Goal: Communication & Community: Share content

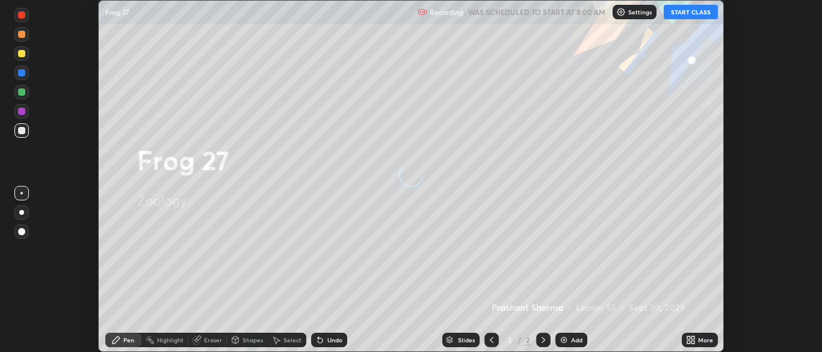
scroll to position [352, 821]
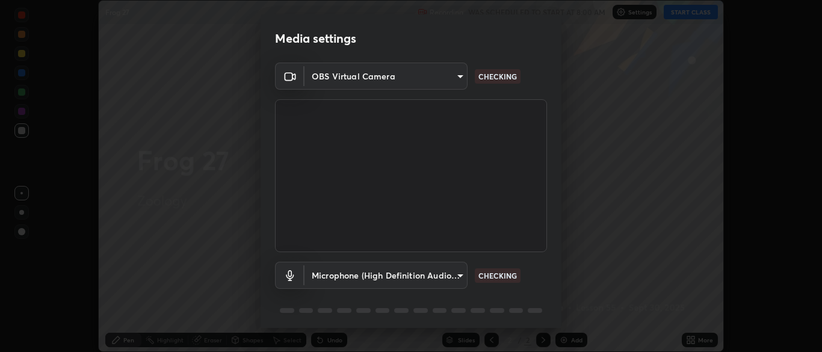
type input "34e31713075c762eaf549acf7f79ea8c82e7b285c8b1d47eb74ddb9ef0427e79"
click at [457, 276] on body "Erase all Frog 27 Recording WAS SCHEDULED TO START AT 8:00 AM Settings START CL…" at bounding box center [411, 176] width 822 height 352
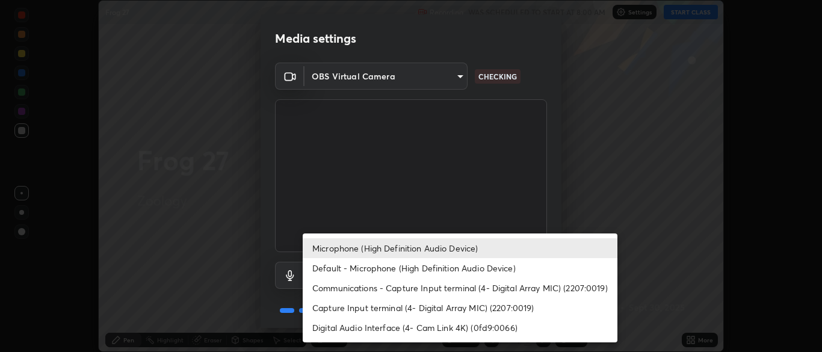
click at [454, 288] on li "Communications - Capture Input terminal (4- Digital Array MIC) (2207:0019)" at bounding box center [460, 288] width 315 height 20
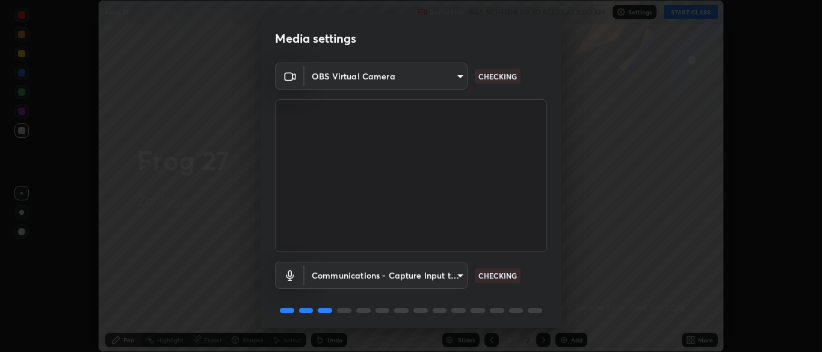
click at [452, 270] on body "Erase all Frog 27 Recording WAS SCHEDULED TO START AT 8:00 AM Settings START CL…" at bounding box center [411, 176] width 822 height 352
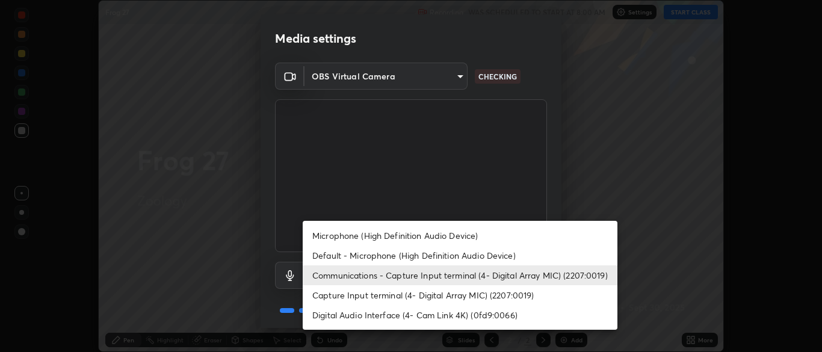
click at [432, 236] on li "Microphone (High Definition Audio Device)" at bounding box center [460, 236] width 315 height 20
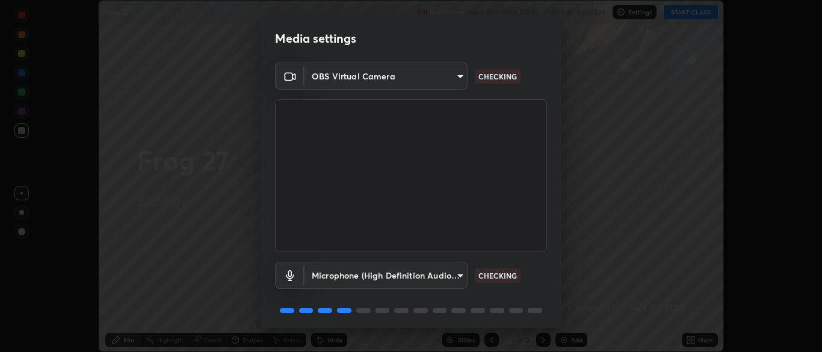
click at [454, 267] on body "Erase all Frog 27 Recording WAS SCHEDULED TO START AT 8:00 AM Settings START CL…" at bounding box center [411, 176] width 822 height 352
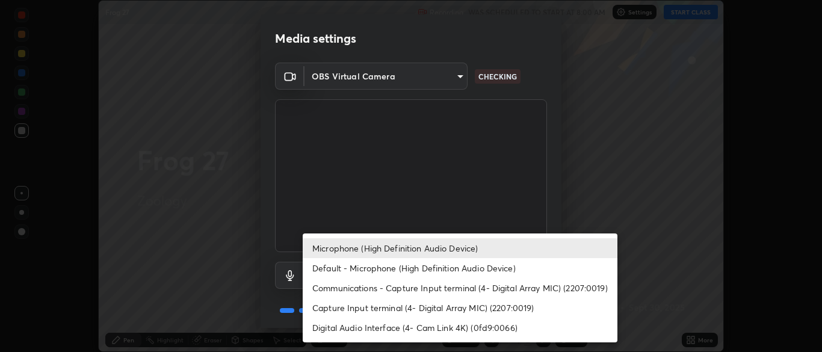
click at [396, 264] on li "Default - Microphone (High Definition Audio Device)" at bounding box center [460, 268] width 315 height 20
type input "default"
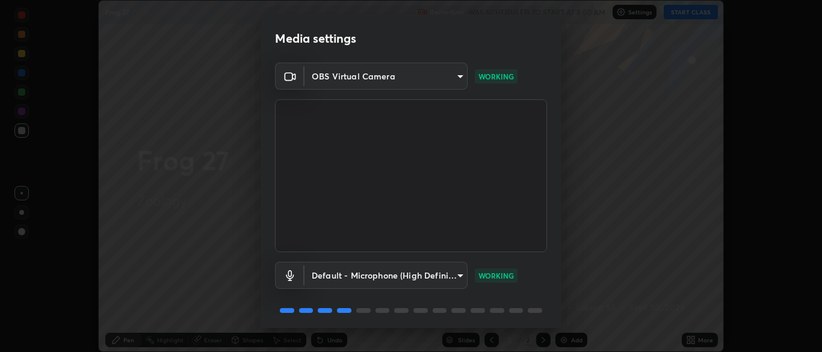
scroll to position [43, 0]
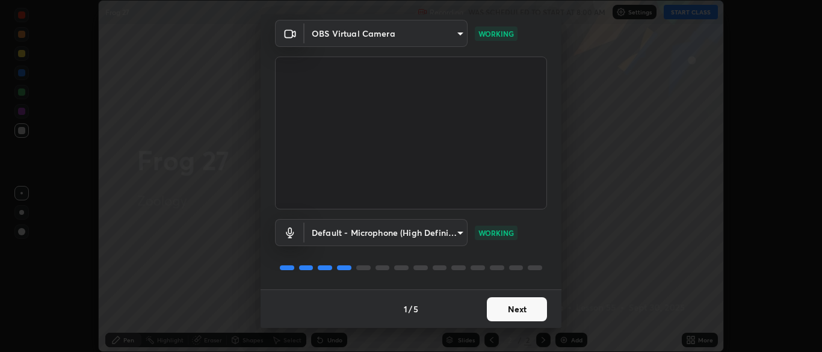
click at [522, 302] on button "Next" at bounding box center [517, 309] width 60 height 24
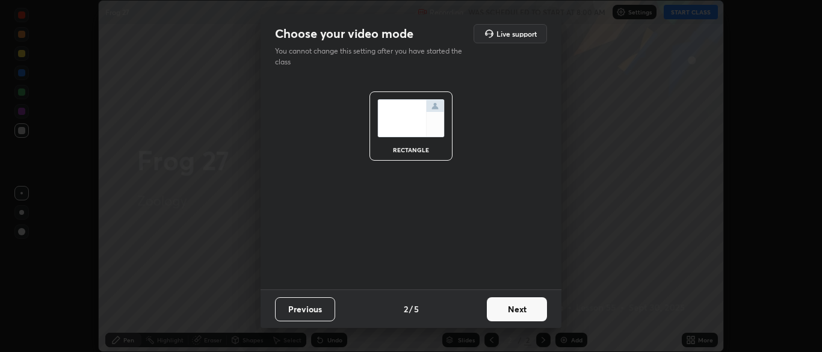
click at [525, 307] on button "Next" at bounding box center [517, 309] width 60 height 24
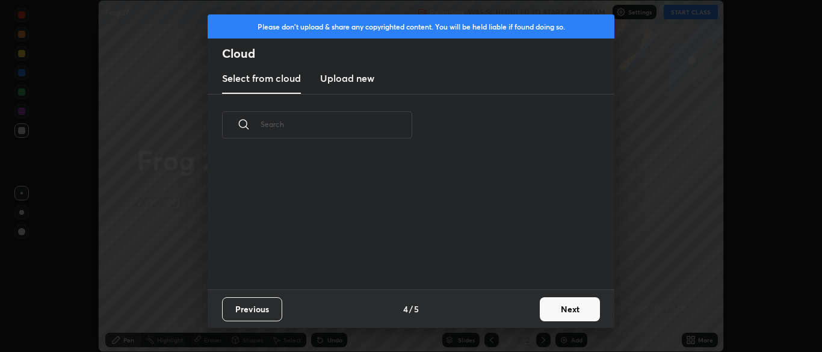
click at [569, 306] on button "Next" at bounding box center [570, 309] width 60 height 24
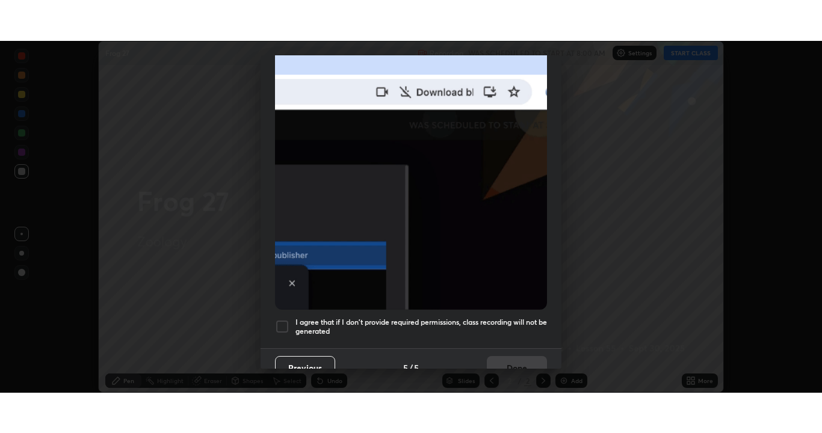
scroll to position [288, 0]
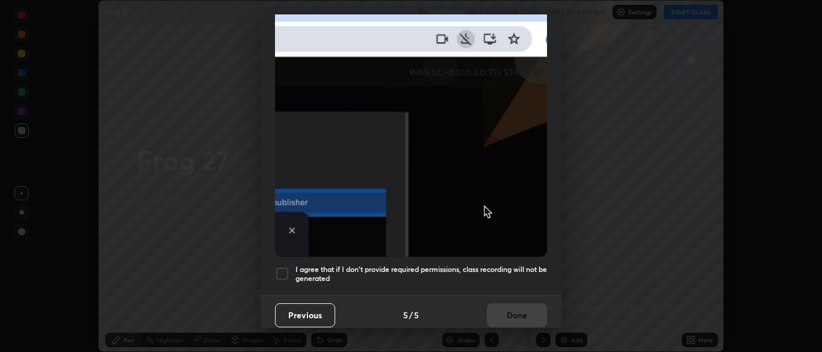
click at [279, 268] on div at bounding box center [282, 274] width 14 height 14
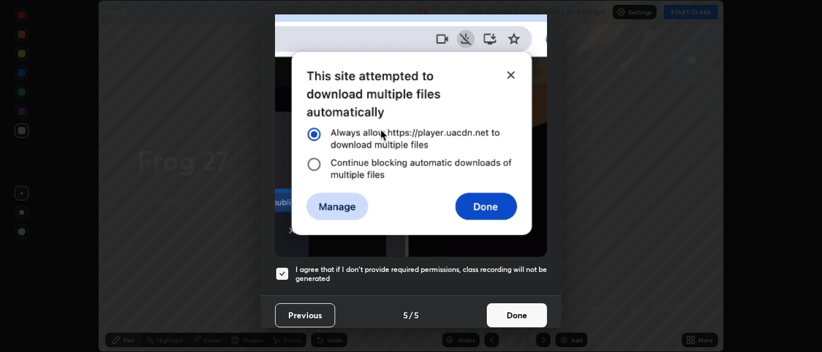
click at [522, 306] on button "Done" at bounding box center [517, 315] width 60 height 24
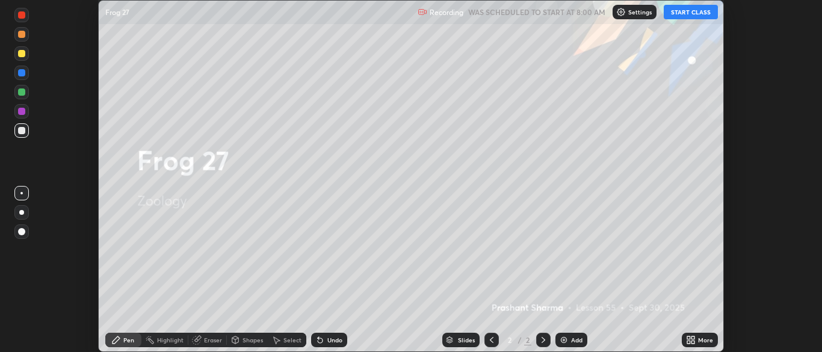
click at [693, 340] on icon at bounding box center [691, 340] width 10 height 10
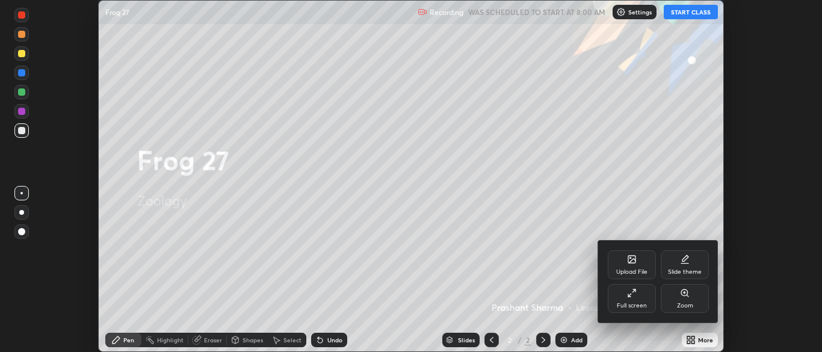
click at [685, 264] on icon at bounding box center [684, 264] width 7 height 0
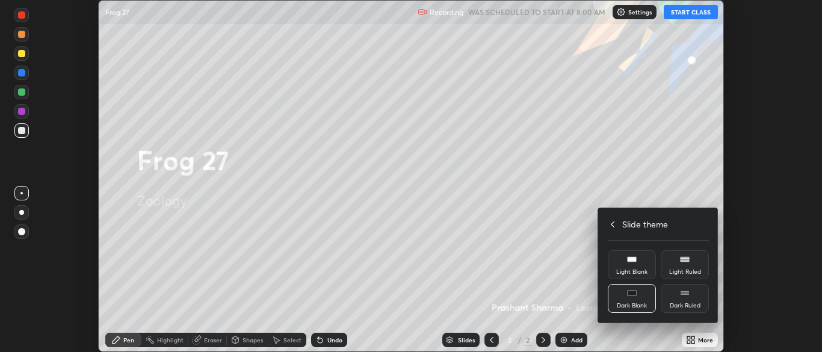
click at [641, 297] on div "Dark Blank" at bounding box center [632, 298] width 48 height 29
click at [641, 229] on h4 "Slide theme" at bounding box center [645, 224] width 46 height 13
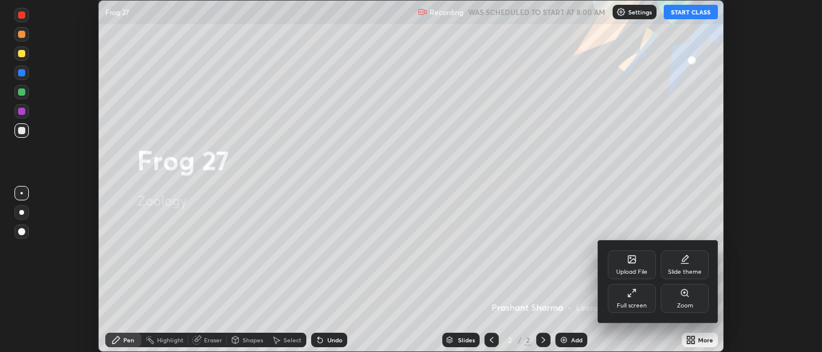
click at [638, 298] on div "Full screen" at bounding box center [632, 298] width 48 height 29
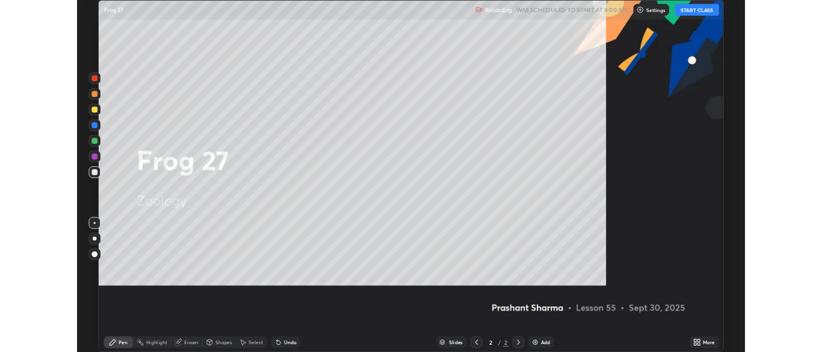
scroll to position [433, 822]
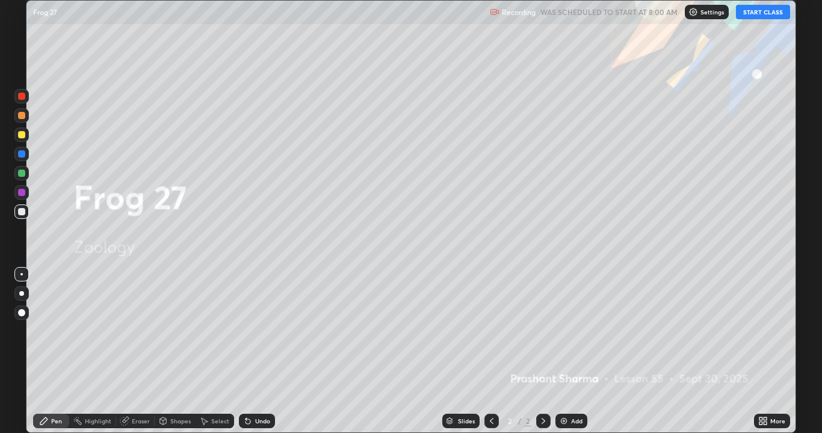
click at [576, 351] on div "Add" at bounding box center [576, 421] width 11 height 6
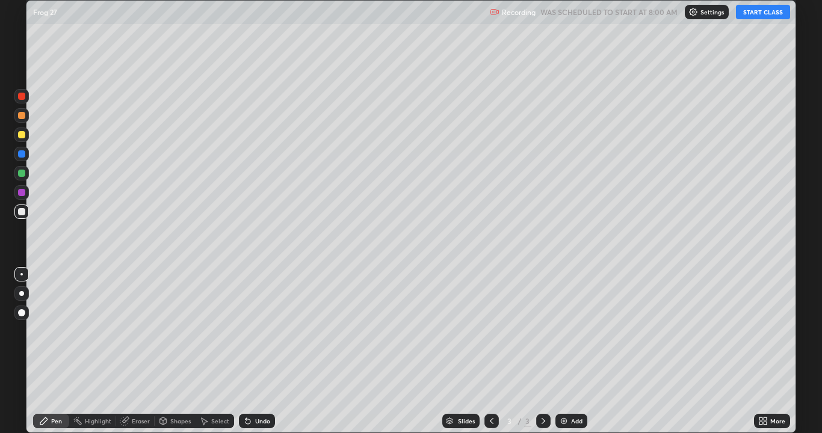
click at [770, 13] on button "START CLASS" at bounding box center [763, 12] width 54 height 14
click at [776, 351] on div "More" at bounding box center [772, 421] width 36 height 14
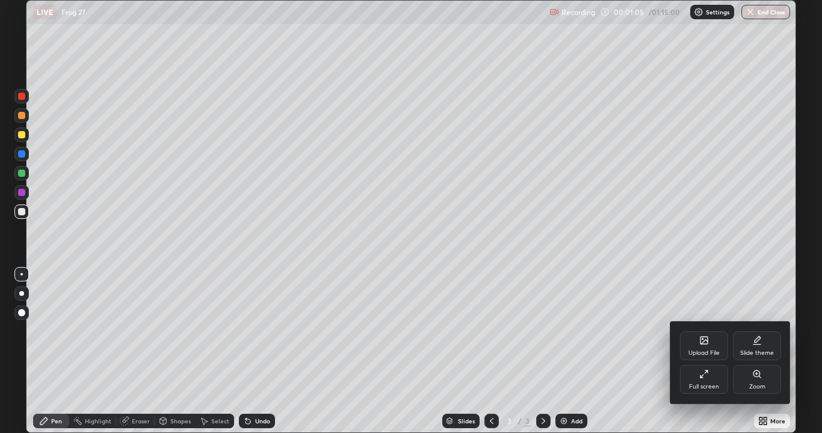
click at [51, 351] on div at bounding box center [411, 216] width 822 height 433
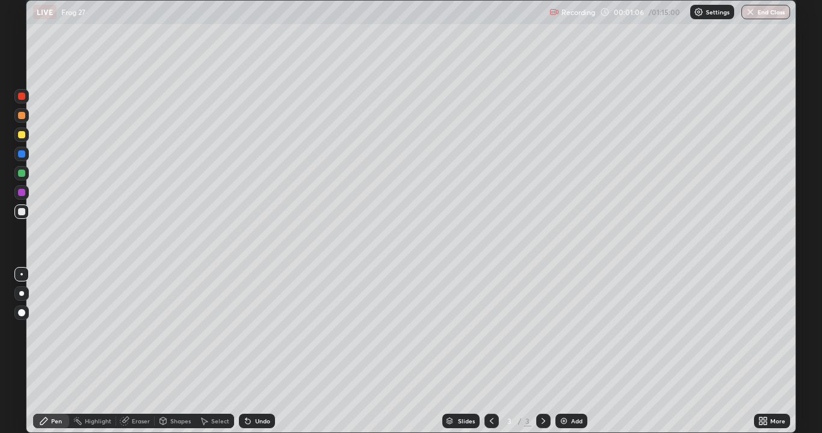
click at [21, 137] on div at bounding box center [21, 134] width 7 height 7
click at [213, 351] on div "Select" at bounding box center [220, 421] width 18 height 6
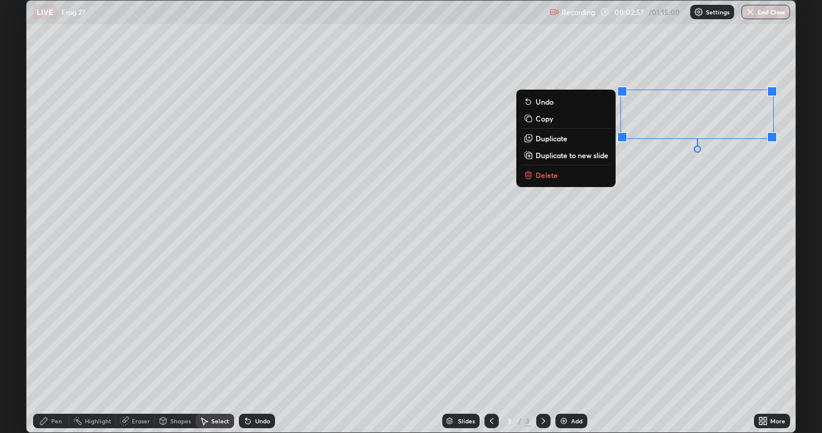
click at [554, 122] on button "Copy" at bounding box center [566, 118] width 90 height 14
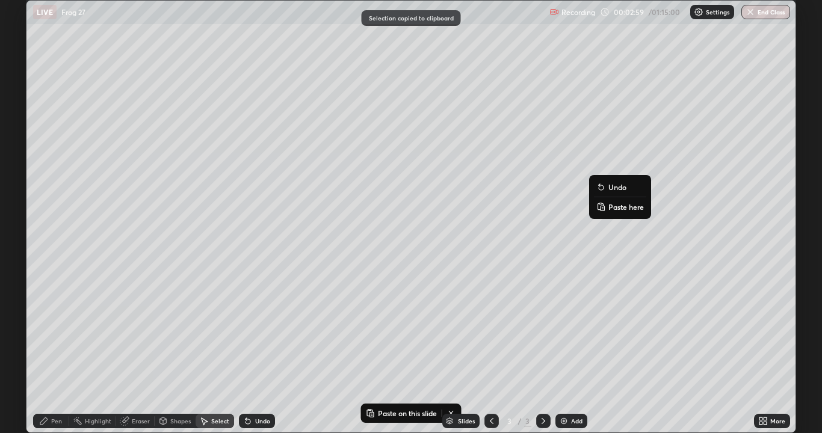
click at [620, 208] on p "Paste here" at bounding box center [626, 207] width 36 height 10
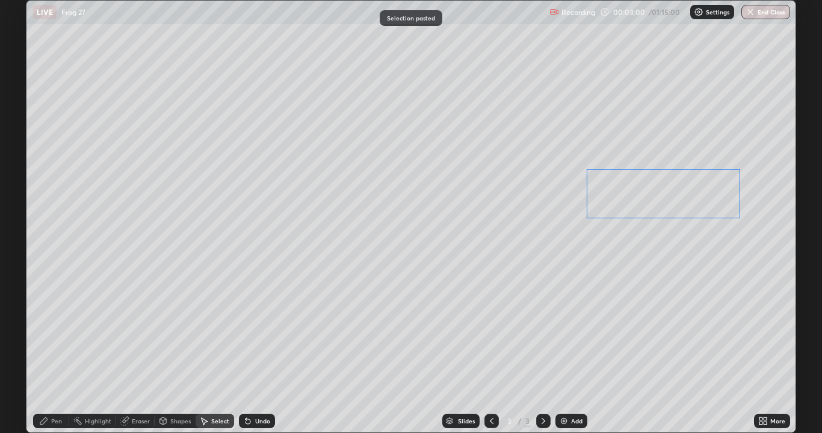
click at [623, 201] on div "0 ° Undo Copy Paste here Duplicate Duplicate to new slide Delete" at bounding box center [410, 217] width 769 height 432
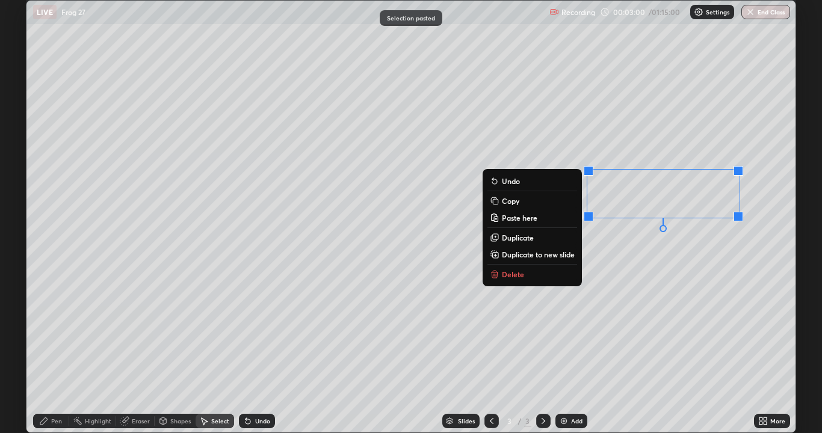
click at [451, 330] on div "0 ° Undo Copy Paste here Duplicate Duplicate to new slide Delete" at bounding box center [410, 217] width 769 height 432
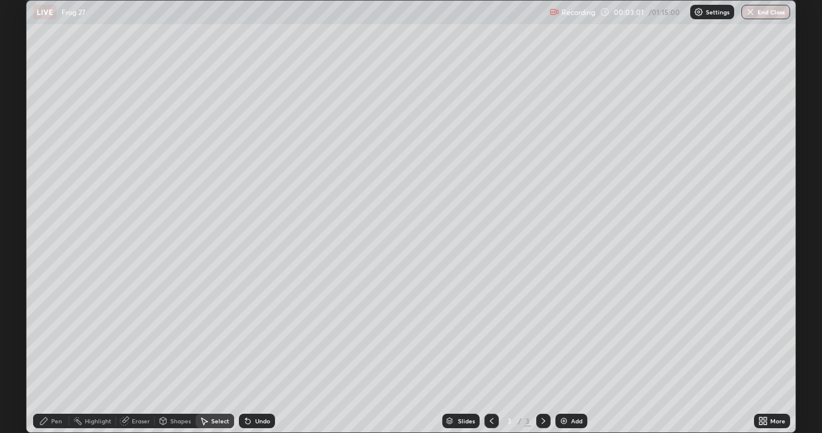
click at [135, 351] on div "Eraser" at bounding box center [141, 421] width 18 height 6
click at [54, 351] on div "Pen" at bounding box center [56, 421] width 11 height 6
click at [571, 351] on div "Add" at bounding box center [576, 421] width 11 height 6
click at [23, 213] on div at bounding box center [21, 211] width 7 height 7
click at [261, 351] on div "Undo" at bounding box center [262, 421] width 15 height 6
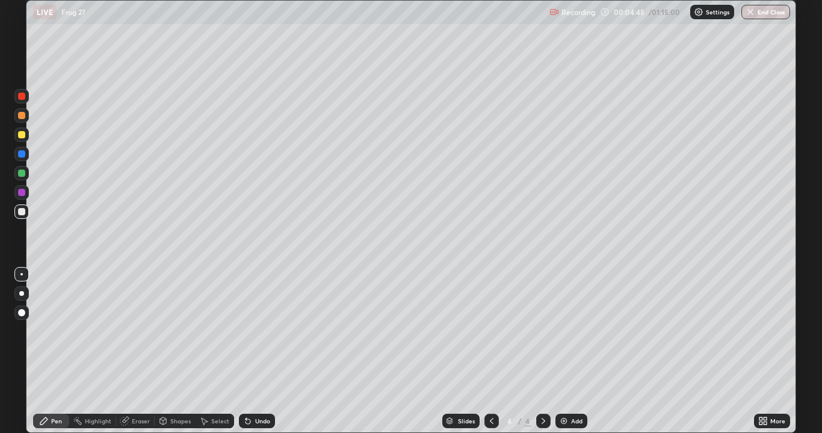
click at [265, 351] on div "Undo" at bounding box center [257, 421] width 36 height 14
click at [19, 134] on div at bounding box center [21, 134] width 7 height 7
click at [258, 351] on div "Undo" at bounding box center [262, 421] width 15 height 6
click at [571, 351] on div "Add" at bounding box center [571, 421] width 32 height 14
click at [259, 351] on div "Undo" at bounding box center [262, 421] width 15 height 6
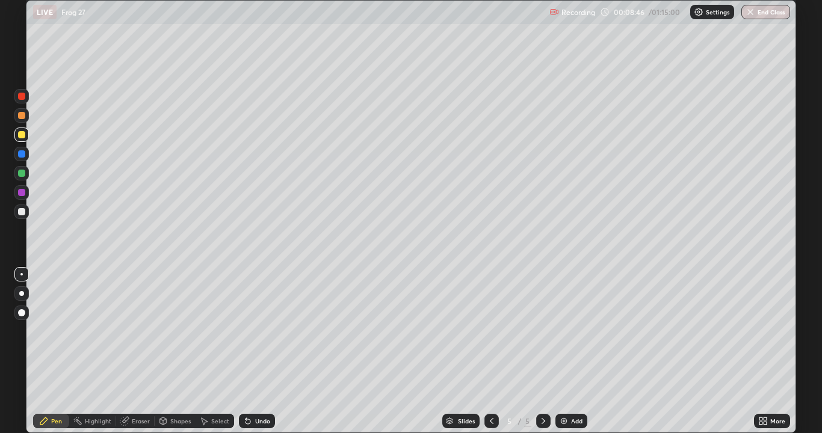
click at [765, 351] on icon at bounding box center [765, 419] width 3 height 3
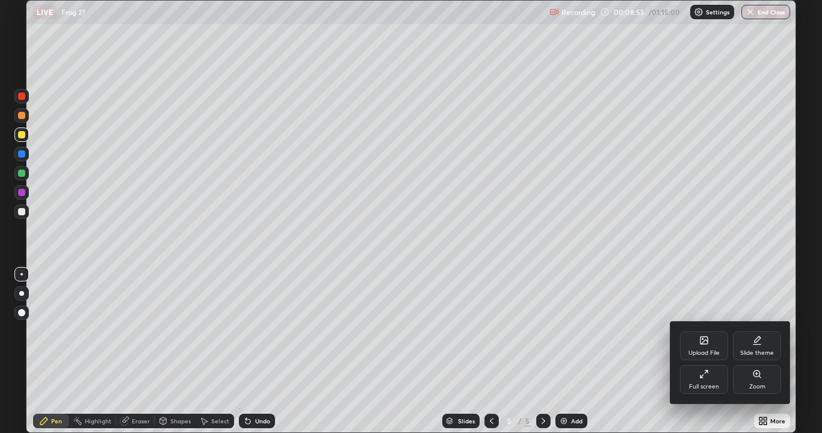
click at [485, 351] on div at bounding box center [411, 216] width 822 height 433
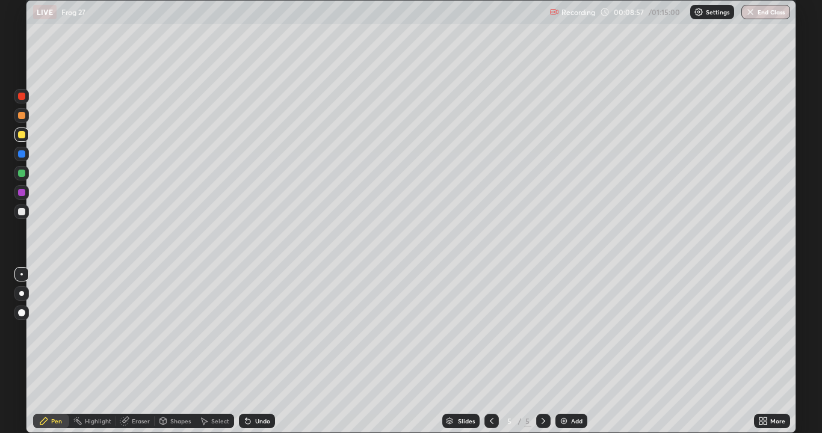
click at [490, 351] on icon at bounding box center [492, 421] width 10 height 10
click at [539, 351] on icon at bounding box center [544, 421] width 10 height 10
click at [760, 351] on icon at bounding box center [760, 419] width 3 height 3
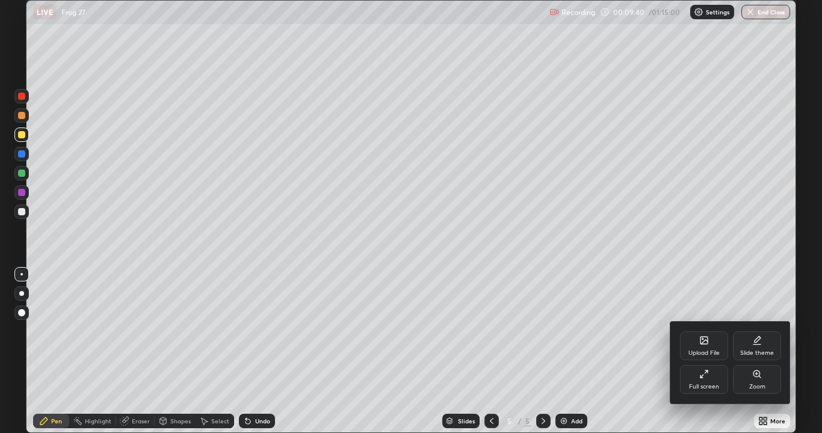
click at [713, 351] on div "Full screen" at bounding box center [704, 387] width 30 height 6
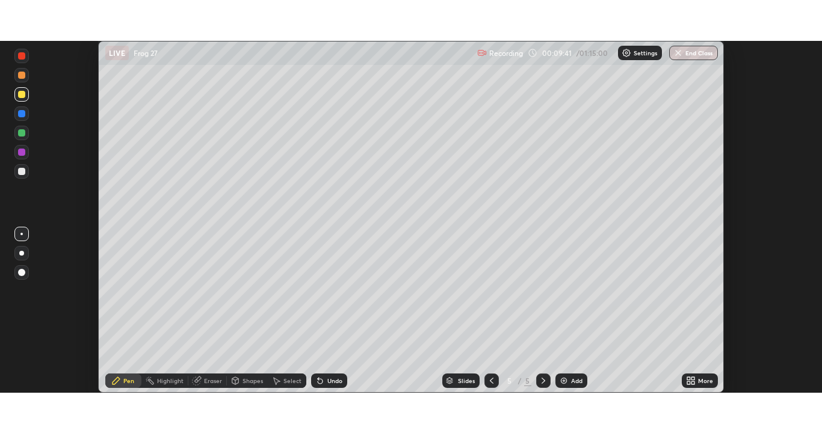
scroll to position [59818, 59348]
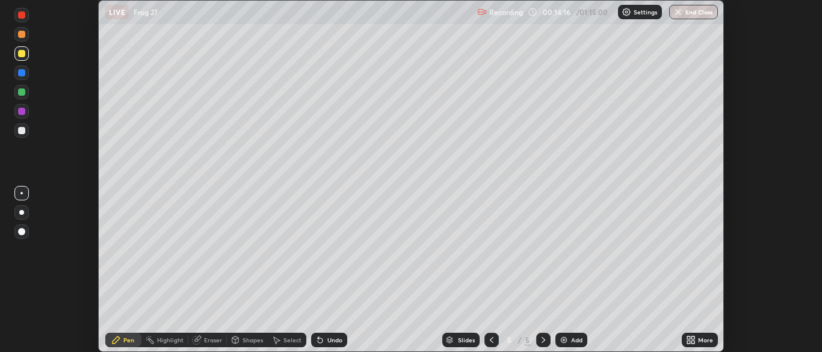
click at [490, 340] on icon at bounding box center [492, 340] width 10 height 10
click at [542, 340] on icon at bounding box center [544, 340] width 10 height 10
click at [540, 339] on icon at bounding box center [544, 340] width 10 height 10
click at [569, 339] on div "Add" at bounding box center [571, 340] width 32 height 14
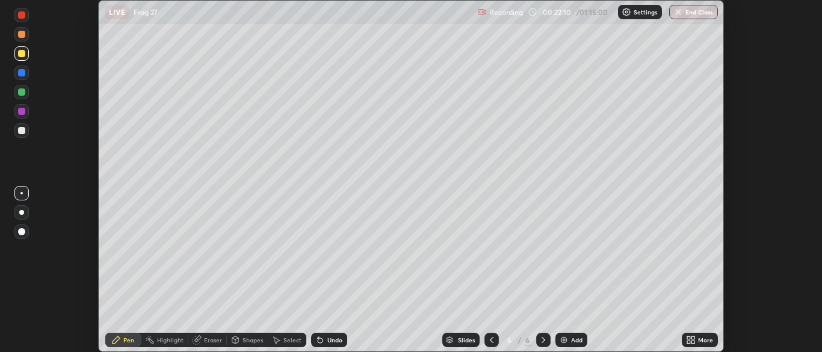
click at [688, 338] on icon at bounding box center [688, 337] width 3 height 3
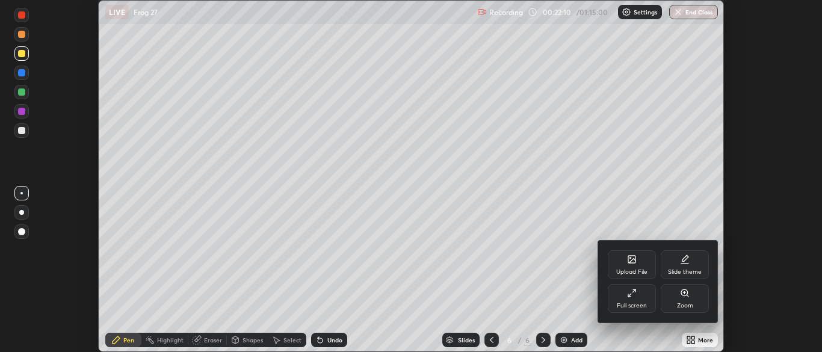
click at [632, 297] on icon at bounding box center [632, 293] width 10 height 10
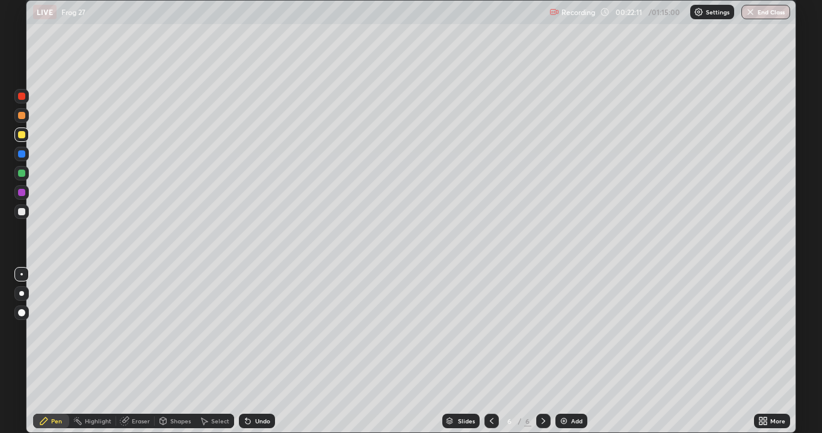
scroll to position [433, 822]
click at [252, 351] on div "Undo" at bounding box center [257, 421] width 36 height 14
click at [258, 351] on div "Undo" at bounding box center [257, 421] width 36 height 14
click at [263, 351] on div "Undo" at bounding box center [262, 421] width 15 height 6
click at [265, 351] on div "Undo" at bounding box center [262, 421] width 15 height 6
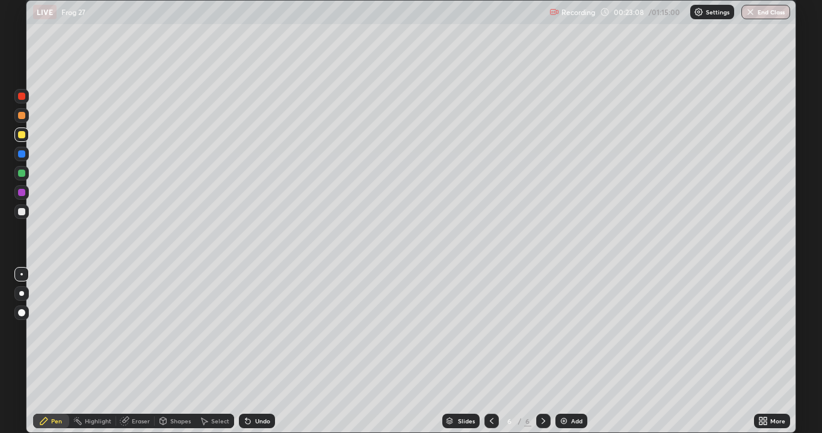
click at [267, 351] on div "Undo" at bounding box center [262, 421] width 15 height 6
click at [572, 351] on div "Add" at bounding box center [576, 421] width 11 height 6
click at [22, 213] on div at bounding box center [21, 211] width 7 height 7
click at [571, 351] on div "Add" at bounding box center [576, 421] width 11 height 6
click at [22, 135] on div at bounding box center [21, 134] width 7 height 7
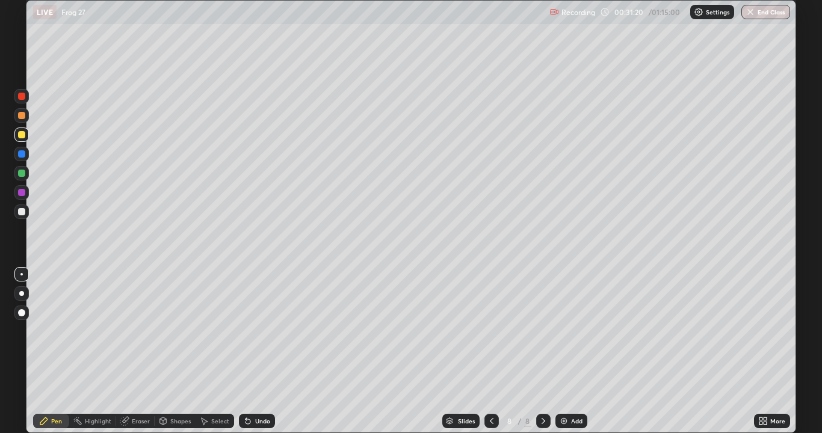
click at [21, 211] on div at bounding box center [21, 211] width 7 height 7
click at [261, 351] on div "Undo" at bounding box center [262, 421] width 15 height 6
click at [257, 351] on div "Undo" at bounding box center [257, 421] width 36 height 14
click at [140, 351] on div "Eraser" at bounding box center [141, 421] width 18 height 6
click at [56, 351] on div "Pen" at bounding box center [56, 421] width 11 height 6
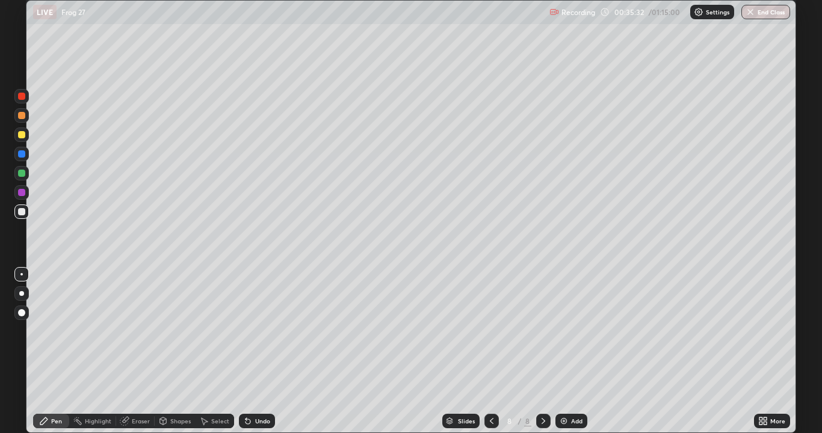
click at [251, 351] on div "Undo" at bounding box center [257, 421] width 36 height 14
click at [258, 351] on div "Undo" at bounding box center [262, 421] width 15 height 6
click at [257, 351] on div "Undo" at bounding box center [262, 421] width 15 height 6
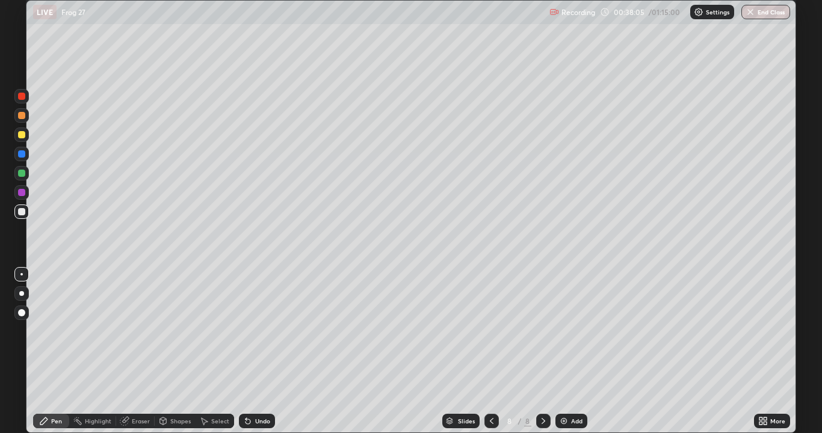
click at [256, 351] on div "Undo" at bounding box center [262, 421] width 15 height 6
click at [255, 351] on div "Undo" at bounding box center [262, 421] width 15 height 6
click at [134, 351] on div "Eraser" at bounding box center [141, 421] width 18 height 6
click at [42, 351] on icon at bounding box center [44, 421] width 10 height 10
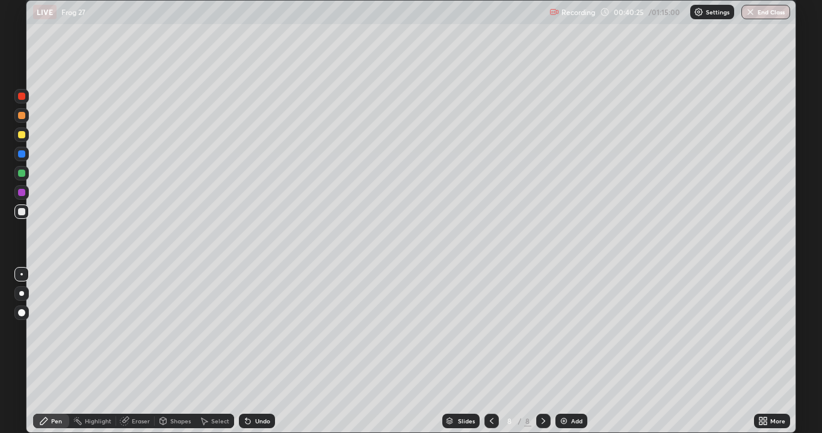
click at [217, 351] on div "Select" at bounding box center [220, 421] width 18 height 6
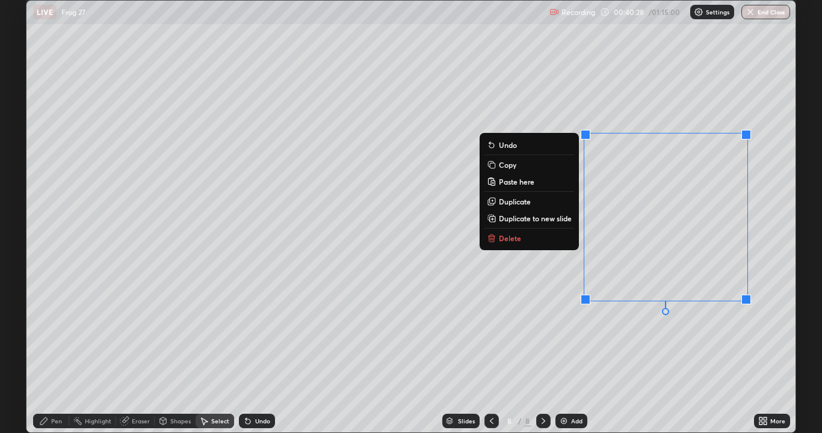
click at [516, 237] on p "Delete" at bounding box center [510, 238] width 22 height 10
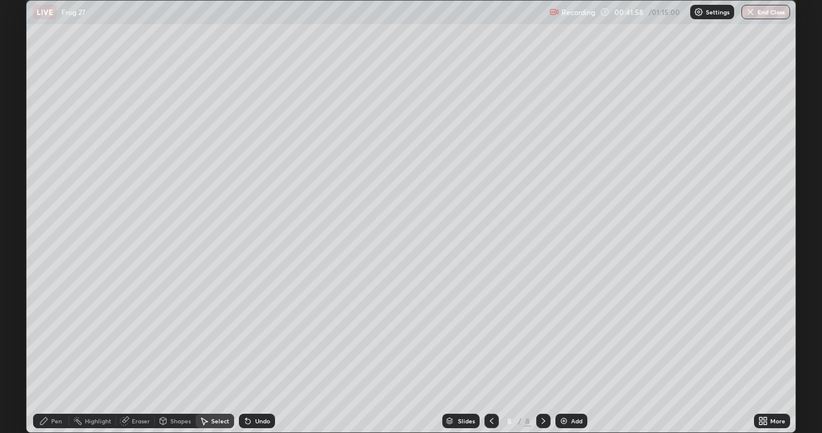
click at [51, 351] on div "Pen" at bounding box center [51, 421] width 36 height 14
click at [262, 351] on div "Undo" at bounding box center [257, 421] width 36 height 14
click at [567, 351] on img at bounding box center [564, 421] width 10 height 10
click at [19, 209] on div at bounding box center [21, 211] width 7 height 7
click at [573, 351] on div "Add" at bounding box center [576, 421] width 11 height 6
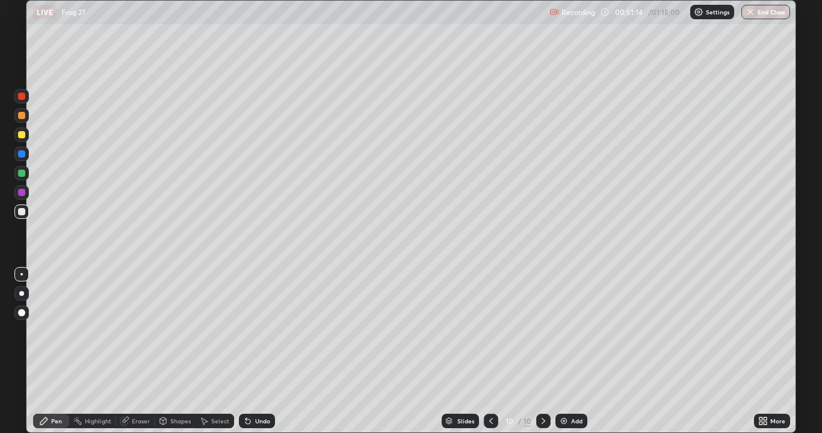
click at [22, 210] on div at bounding box center [21, 211] width 7 height 7
click at [19, 213] on div at bounding box center [21, 211] width 7 height 7
click at [22, 173] on div at bounding box center [21, 173] width 7 height 7
click at [21, 137] on div at bounding box center [21, 134] width 7 height 7
click at [25, 213] on div at bounding box center [21, 211] width 7 height 7
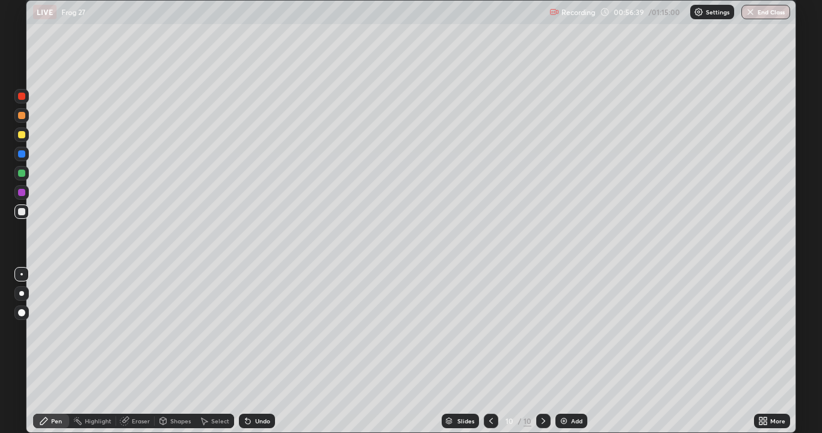
click at [214, 351] on div "Select" at bounding box center [220, 421] width 18 height 6
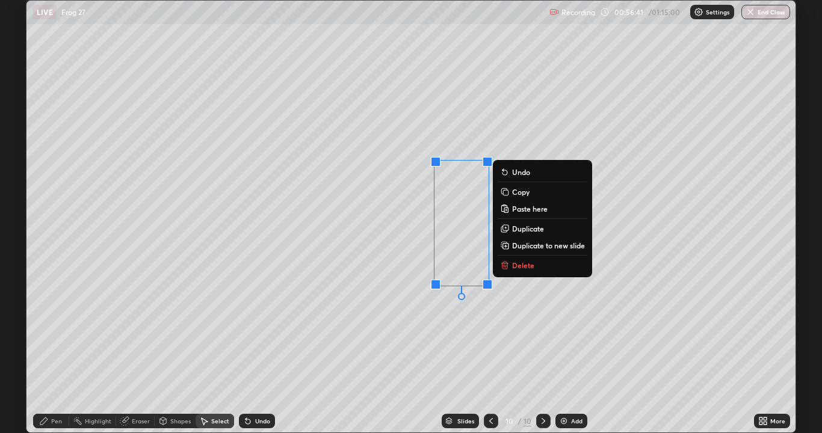
click at [525, 193] on p "Copy" at bounding box center [520, 192] width 17 height 10
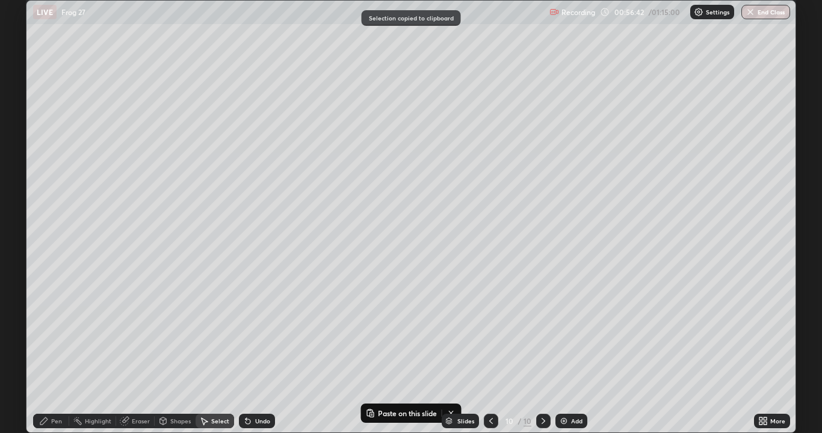
click at [567, 351] on div "Add" at bounding box center [571, 421] width 32 height 14
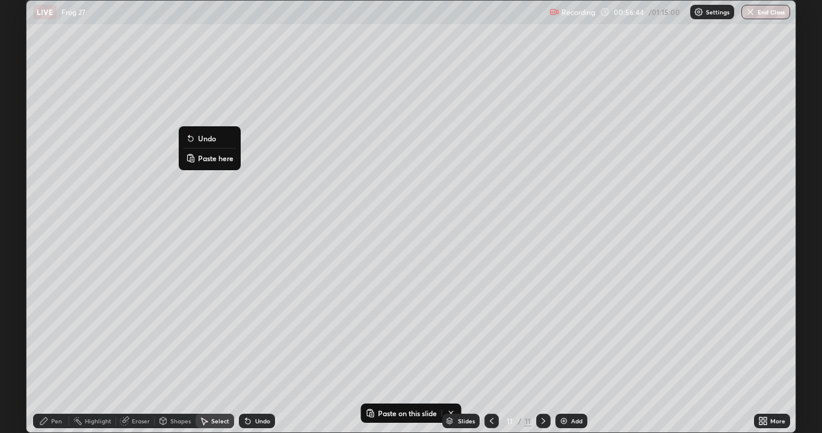
click at [218, 159] on p "Paste here" at bounding box center [216, 158] width 36 height 10
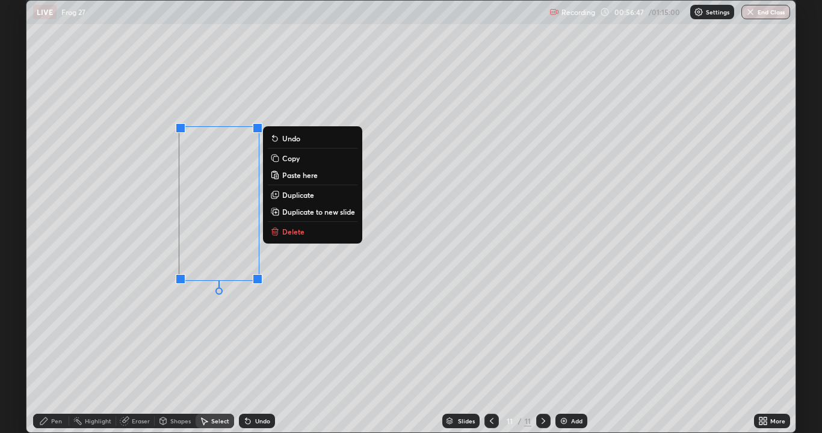
click at [206, 350] on div "0 ° Undo Copy Paste here Duplicate Duplicate to new slide Delete" at bounding box center [410, 217] width 769 height 432
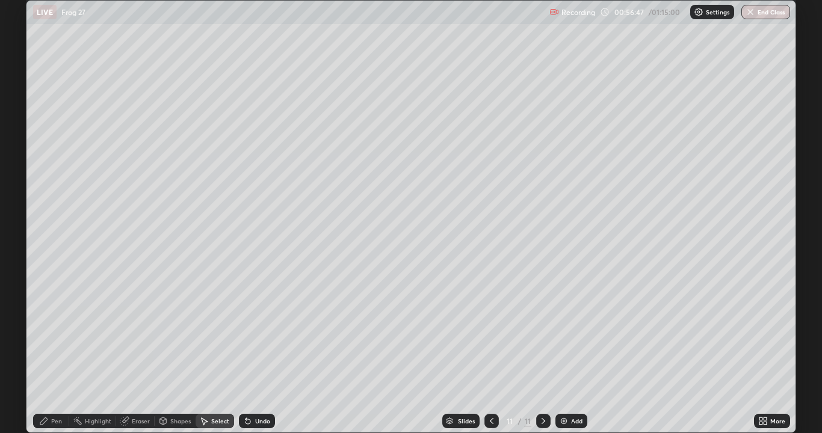
click at [53, 351] on div "Pen" at bounding box center [56, 421] width 11 height 6
click at [19, 209] on div at bounding box center [21, 211] width 7 height 7
click at [20, 212] on div at bounding box center [21, 211] width 7 height 7
click at [23, 176] on div at bounding box center [21, 173] width 14 height 14
click at [255, 351] on div "Undo" at bounding box center [262, 421] width 15 height 6
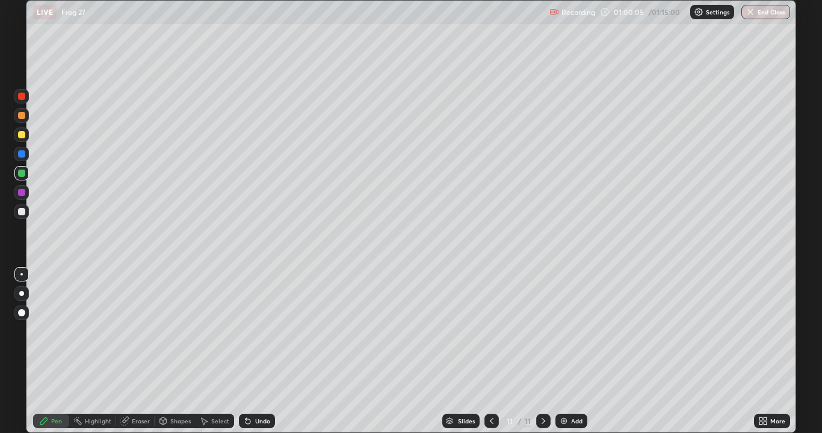
click at [251, 351] on div "Undo" at bounding box center [257, 421] width 36 height 14
click at [21, 211] on div at bounding box center [21, 211] width 7 height 7
click at [489, 351] on icon at bounding box center [492, 421] width 10 height 10
click at [488, 351] on icon at bounding box center [492, 421] width 10 height 10
click at [542, 351] on icon at bounding box center [544, 421] width 4 height 6
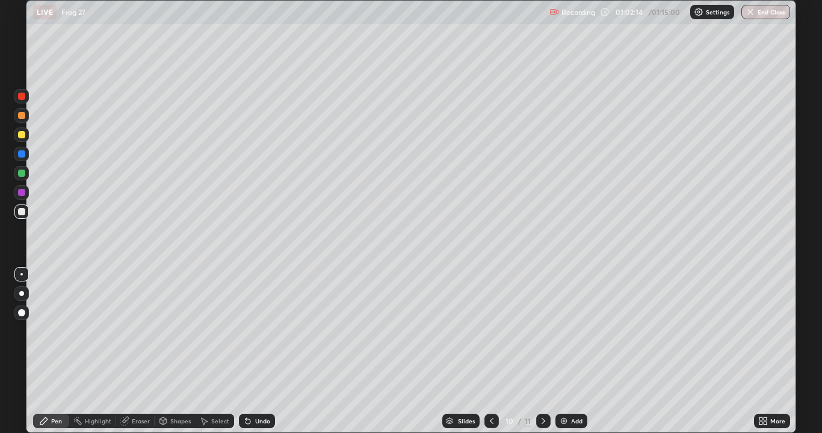
click at [540, 351] on icon at bounding box center [544, 421] width 10 height 10
click at [572, 351] on div "Add" at bounding box center [576, 421] width 11 height 6
click at [23, 210] on div at bounding box center [21, 211] width 7 height 7
click at [25, 140] on div at bounding box center [21, 135] width 14 height 14
click at [262, 351] on div "Undo" at bounding box center [257, 421] width 36 height 14
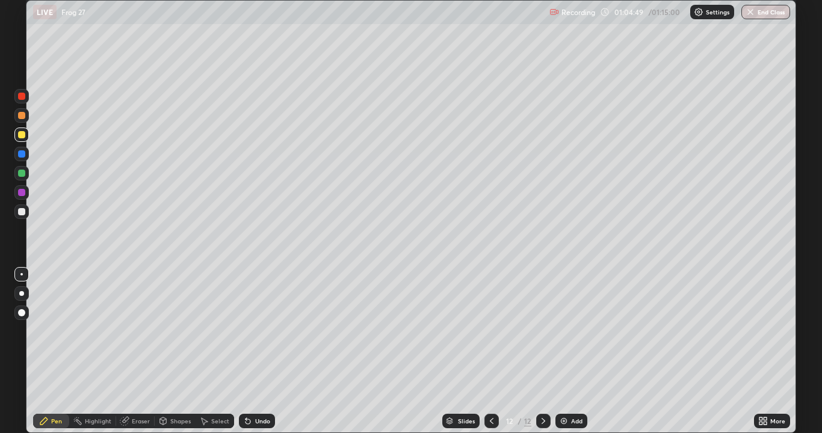
click at [258, 351] on div "Undo" at bounding box center [262, 421] width 15 height 6
click at [257, 351] on div "Undo" at bounding box center [262, 421] width 15 height 6
click at [259, 351] on div "Undo" at bounding box center [262, 421] width 15 height 6
click at [255, 351] on div "Undo" at bounding box center [262, 421] width 15 height 6
click at [255, 351] on div "Undo" at bounding box center [257, 421] width 36 height 14
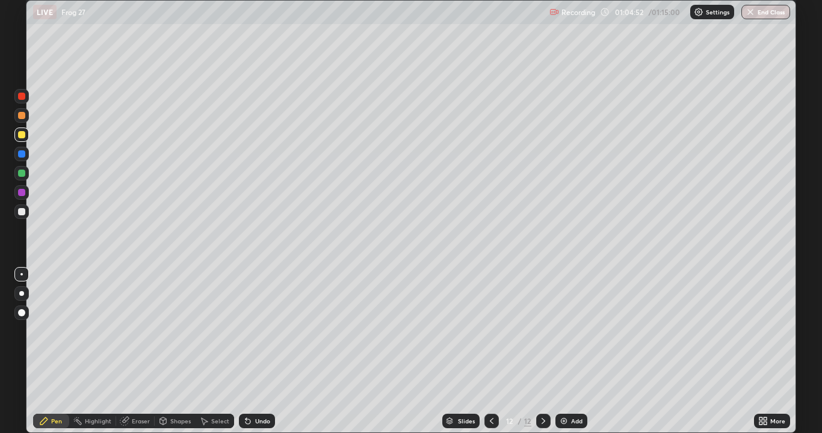
click at [256, 351] on div "Undo" at bounding box center [257, 421] width 36 height 14
click at [262, 351] on div "Undo" at bounding box center [257, 421] width 36 height 14
click at [260, 351] on div "Undo" at bounding box center [262, 421] width 15 height 6
click at [266, 351] on div "Undo" at bounding box center [262, 421] width 15 height 6
click at [264, 351] on div "Undo" at bounding box center [262, 421] width 15 height 6
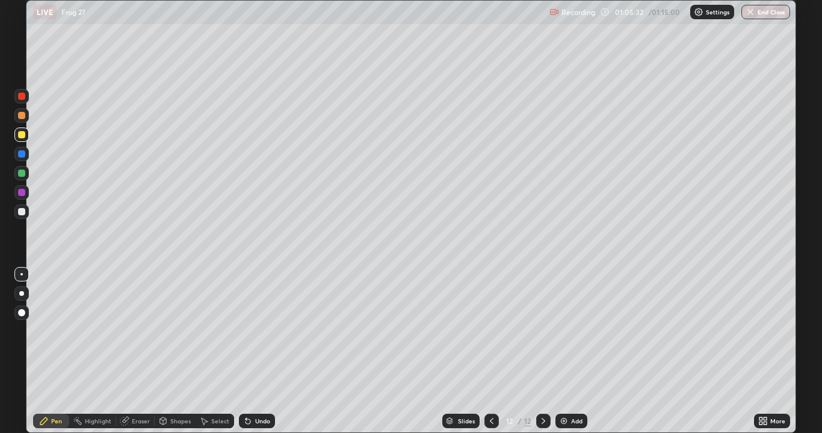
click at [264, 351] on div "Undo" at bounding box center [262, 421] width 15 height 6
click at [256, 351] on div "Undo" at bounding box center [257, 421] width 36 height 14
click at [258, 351] on div "Undo" at bounding box center [257, 421] width 36 height 14
click at [217, 351] on div "Select" at bounding box center [220, 421] width 18 height 6
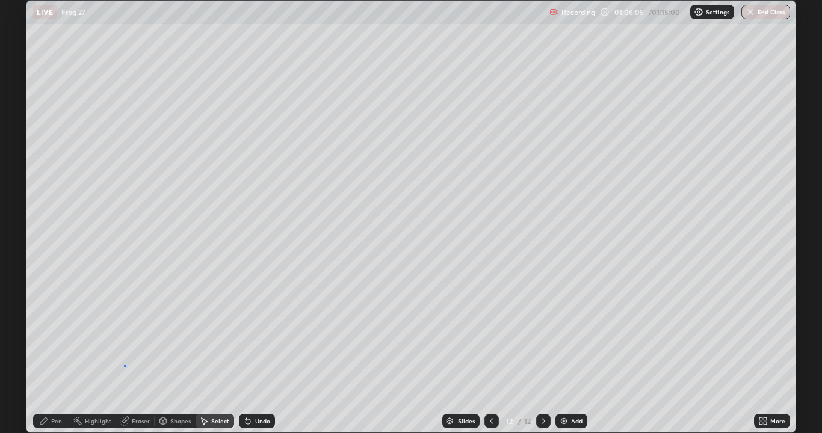
click at [124, 351] on div "0 ° Undo Copy Paste here Duplicate Duplicate to new slide Delete" at bounding box center [410, 217] width 769 height 432
click at [58, 351] on div "Pen" at bounding box center [56, 421] width 11 height 6
click at [253, 351] on div "Undo" at bounding box center [257, 421] width 36 height 14
click at [255, 351] on div "Undo" at bounding box center [262, 421] width 15 height 6
click at [258, 351] on div "Undo" at bounding box center [262, 421] width 15 height 6
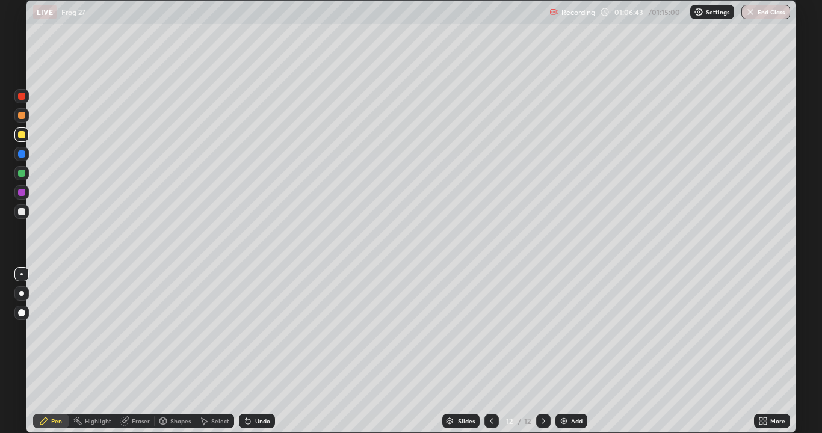
click at [489, 351] on icon at bounding box center [492, 421] width 10 height 10
click at [491, 351] on icon at bounding box center [492, 421] width 10 height 10
click at [542, 351] on icon at bounding box center [544, 421] width 10 height 10
click at [543, 351] on icon at bounding box center [544, 421] width 4 height 6
click at [485, 351] on div at bounding box center [491, 421] width 14 height 14
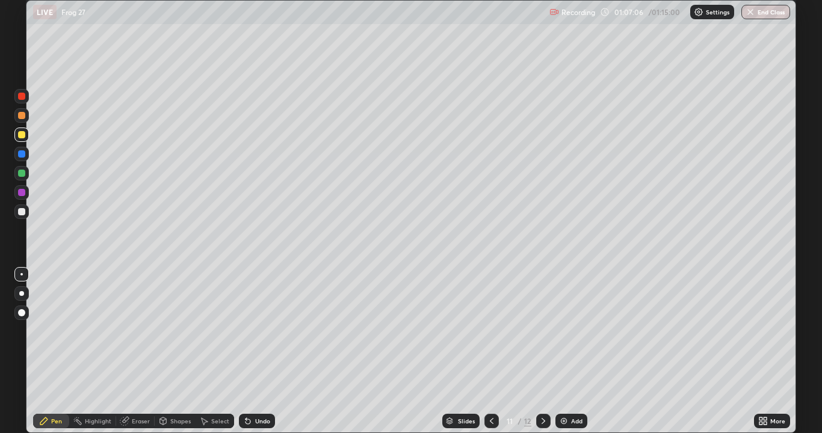
click at [490, 351] on icon at bounding box center [492, 421] width 10 height 10
click at [490, 351] on icon at bounding box center [492, 421] width 4 height 6
click at [490, 351] on icon at bounding box center [492, 421] width 10 height 10
click at [542, 351] on icon at bounding box center [544, 421] width 10 height 10
click at [543, 351] on icon at bounding box center [544, 421] width 4 height 6
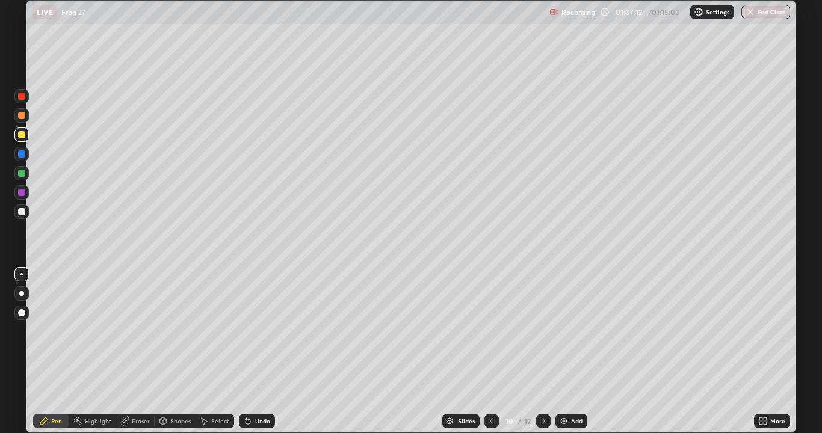
click at [540, 351] on icon at bounding box center [544, 421] width 10 height 10
click at [541, 351] on icon at bounding box center [544, 421] width 10 height 10
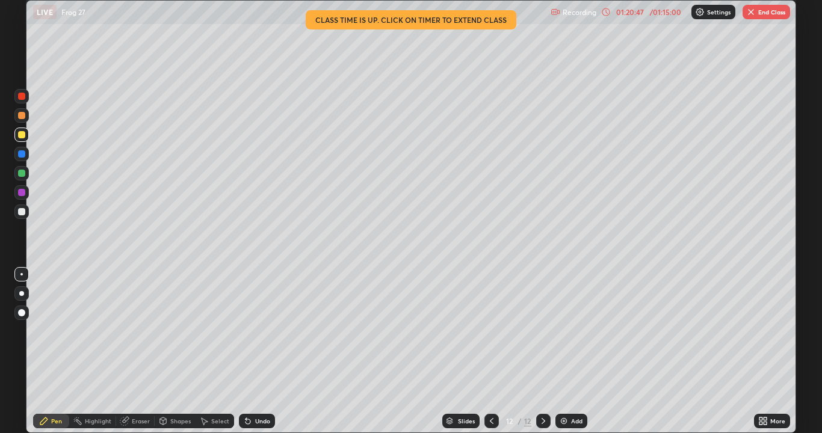
click at [765, 11] on button "End Class" at bounding box center [766, 12] width 48 height 14
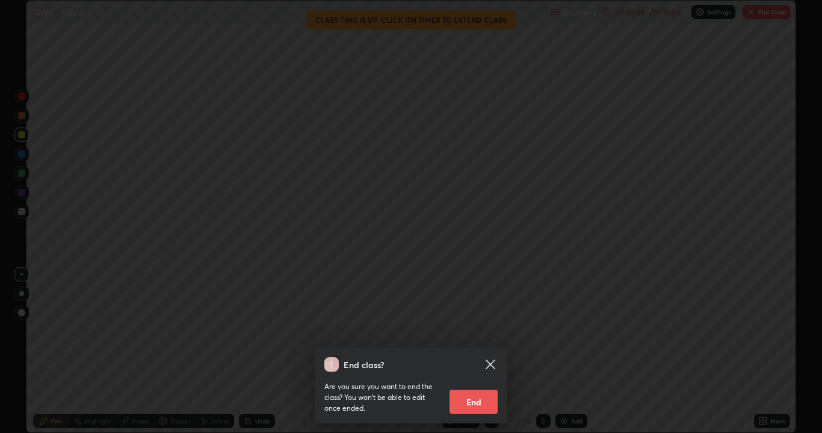
click at [481, 351] on button "End" at bounding box center [473, 402] width 48 height 24
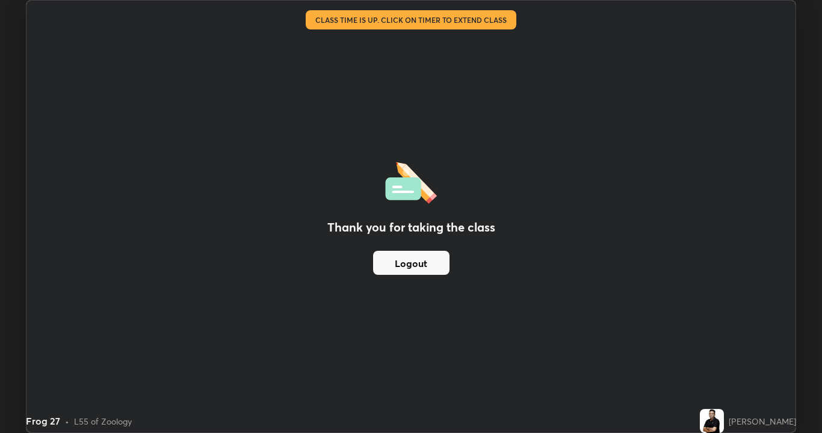
click at [435, 263] on button "Logout" at bounding box center [411, 263] width 76 height 24
